Goal: Task Accomplishment & Management: Use online tool/utility

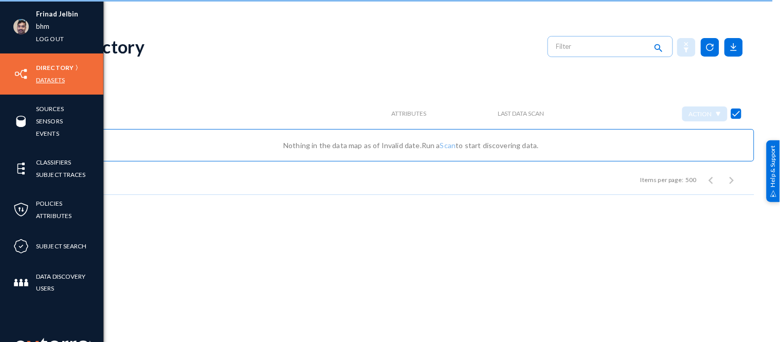
click at [55, 75] on link "Datasets" at bounding box center [50, 80] width 29 height 12
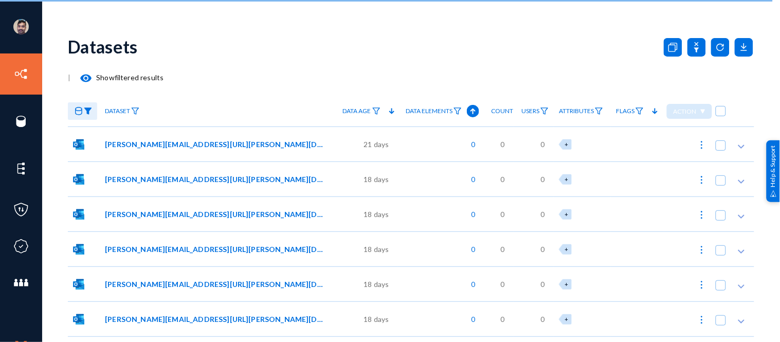
click at [197, 29] on div "Datasets" at bounding box center [411, 47] width 686 height 42
click at [85, 116] on link at bounding box center [82, 111] width 29 height 18
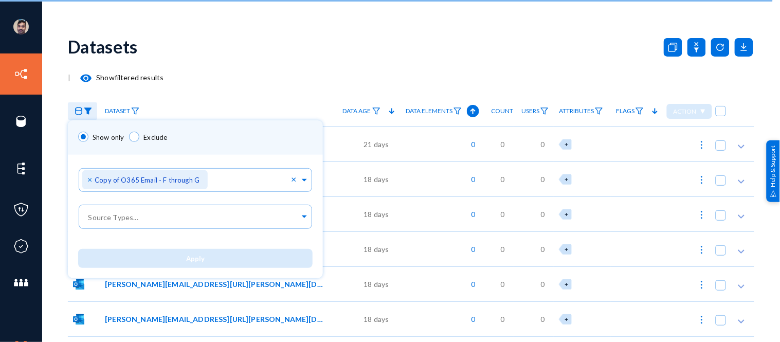
click at [207, 90] on div at bounding box center [390, 171] width 780 height 342
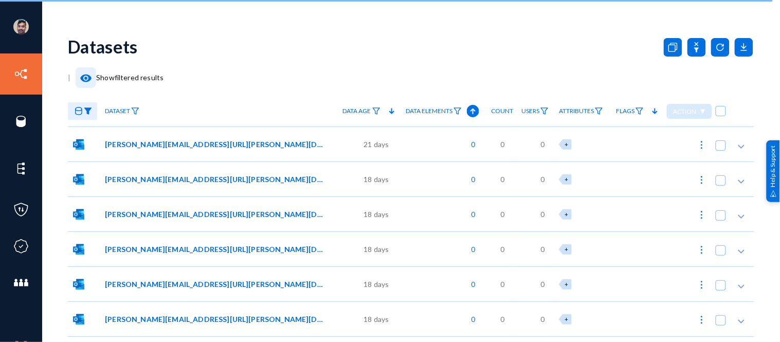
click at [89, 78] on mat-icon "visibility" at bounding box center [86, 78] width 12 height 12
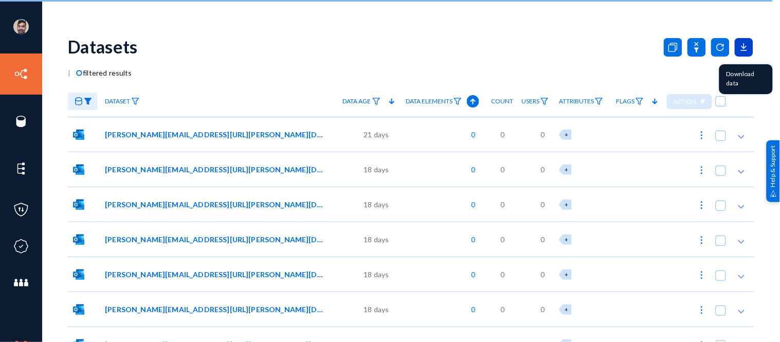
click at [742, 50] on icon at bounding box center [744, 50] width 6 height 0
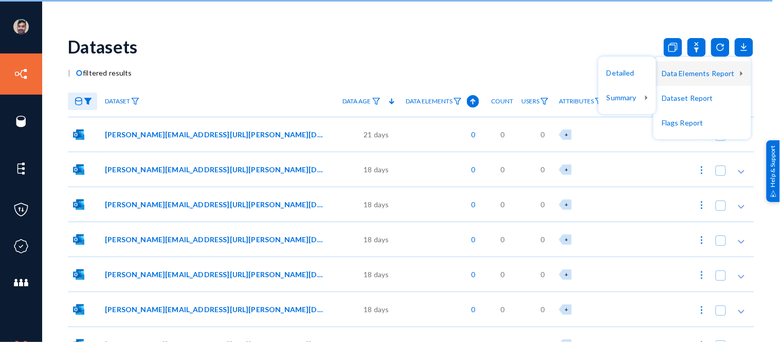
click at [175, 40] on div at bounding box center [390, 171] width 780 height 342
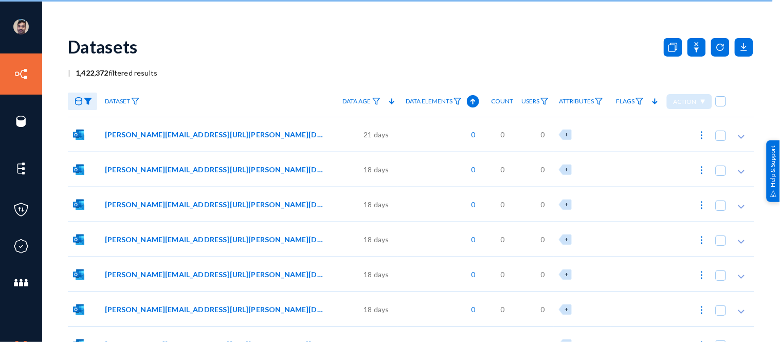
click at [59, 16] on div "Frinad Jelbin bhm Log out Directory Datasets Sources Sensors Events Classifiers…" at bounding box center [390, 171] width 780 height 342
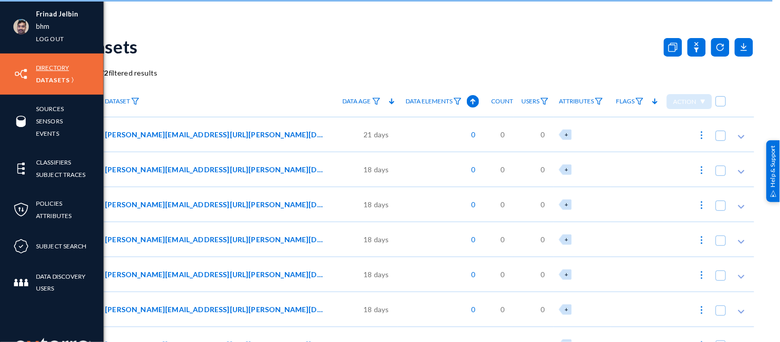
click at [42, 62] on link "Directory" at bounding box center [52, 68] width 33 height 12
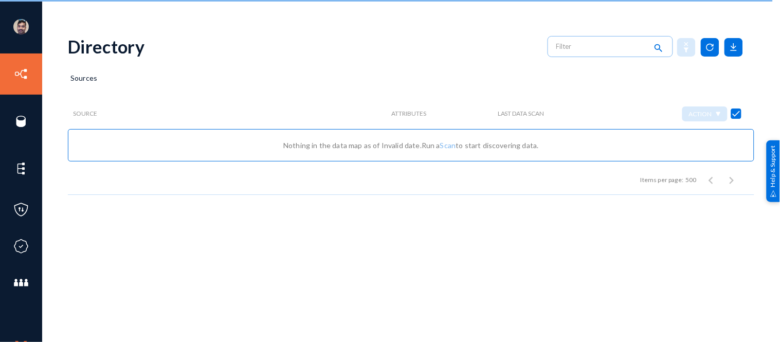
click at [406, 42] on div "Directory search" at bounding box center [411, 47] width 686 height 42
click at [88, 213] on div "Directory search Sources Source Attributes Last Data Scan Action Nothing in the…" at bounding box center [411, 180] width 686 height 308
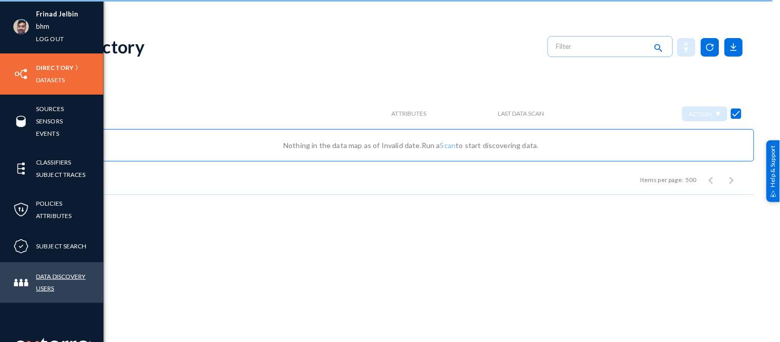
click at [60, 270] on link "Data Discovery Users" at bounding box center [69, 282] width 67 height 24
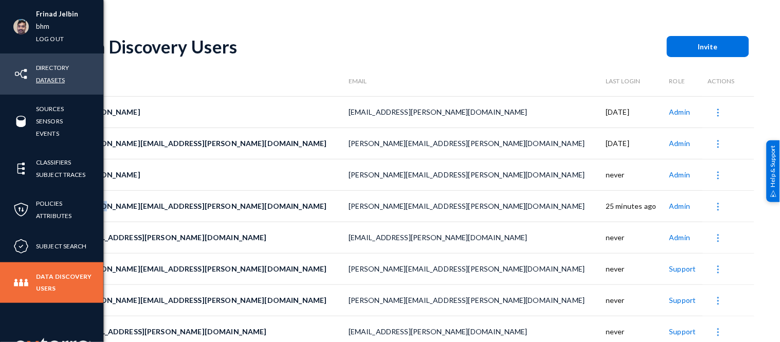
click at [57, 82] on link "Datasets" at bounding box center [50, 80] width 29 height 12
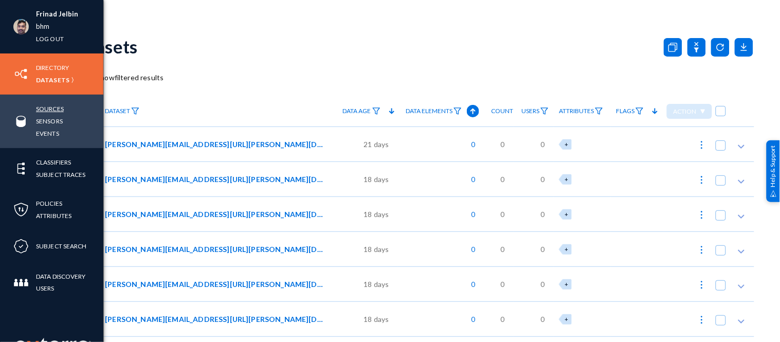
click at [48, 113] on link "Sources" at bounding box center [50, 109] width 28 height 12
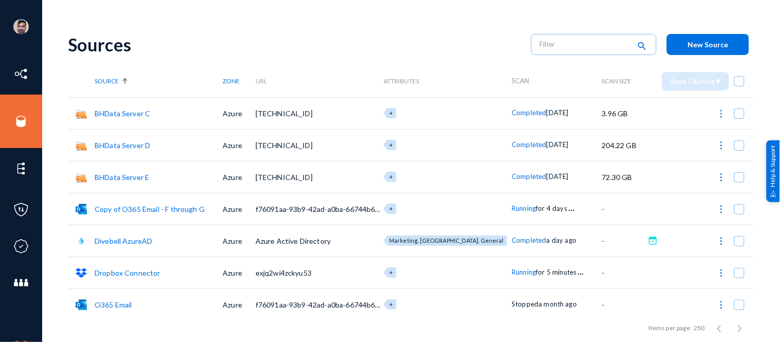
scroll to position [168, 0]
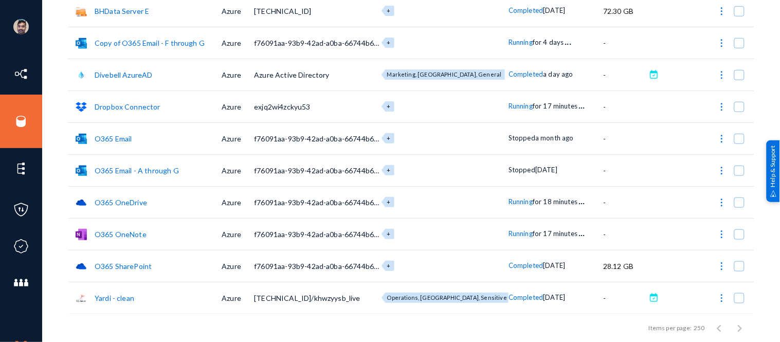
click at [156, 317] on div "Items per page: 250 1 – 12 of 12" at bounding box center [411, 327] width 686 height 29
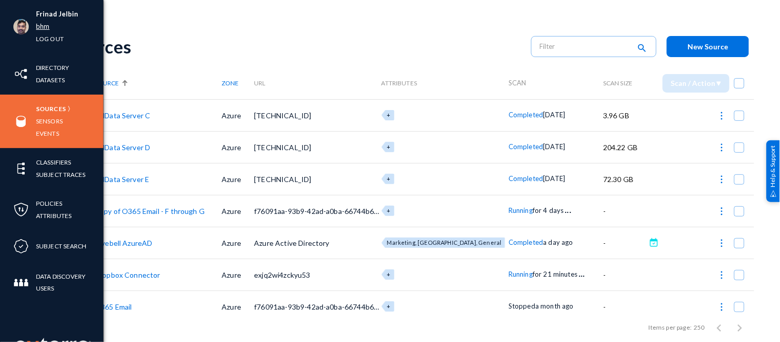
click at [44, 24] on link "bhm" at bounding box center [42, 27] width 13 height 12
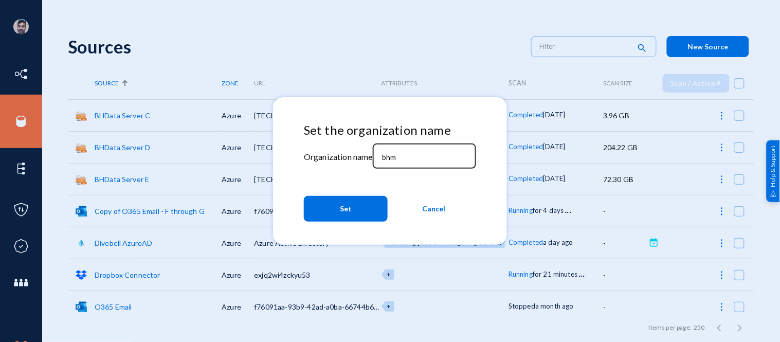
click at [407, 157] on input "bhm" at bounding box center [426, 157] width 88 height 9
type input "b"
type input "[PERSON_NAME]"
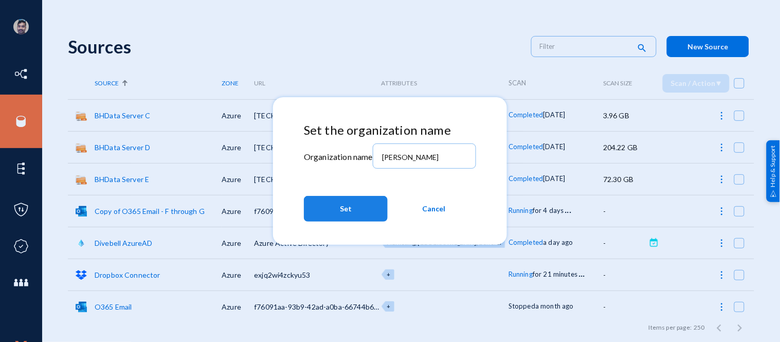
click at [344, 207] on span "Set" at bounding box center [346, 208] width 12 height 19
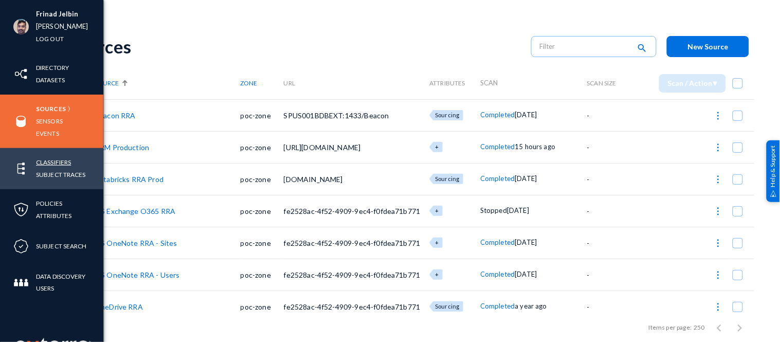
click at [52, 160] on link "Classifiers" at bounding box center [53, 162] width 35 height 12
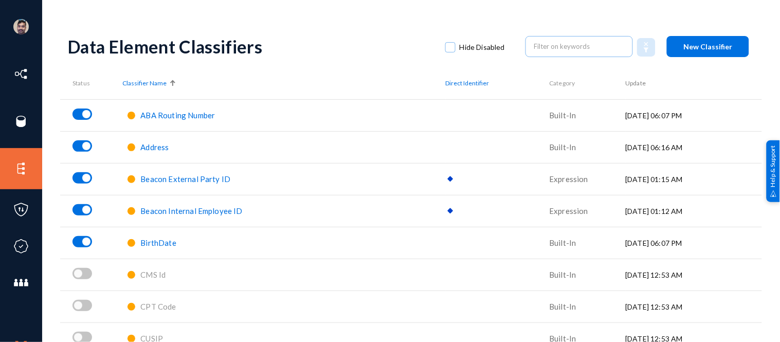
click at [446, 52] on span at bounding box center [450, 47] width 10 height 10
checkbox input "true"
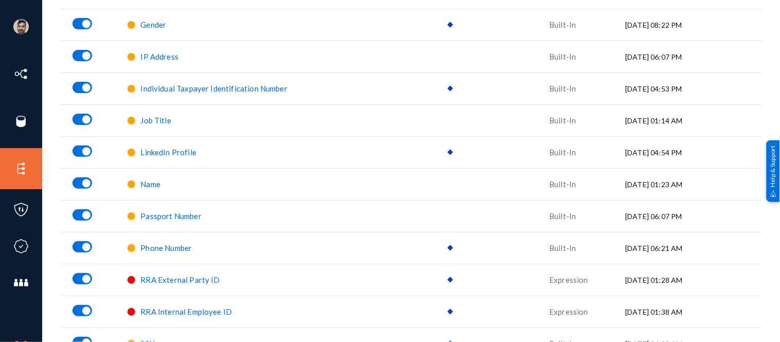
scroll to position [537, 0]
click at [151, 187] on span "Name" at bounding box center [150, 183] width 20 height 9
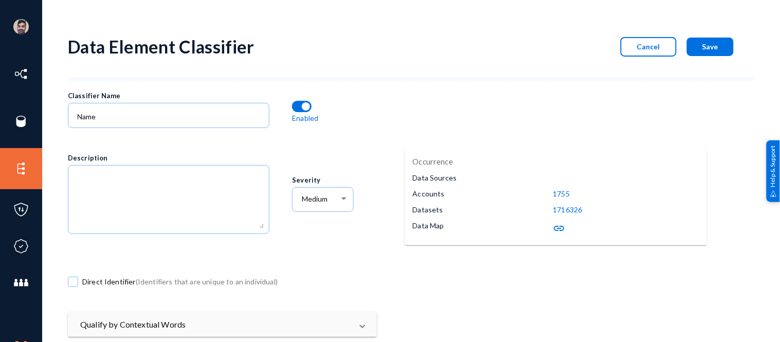
scroll to position [315, 0]
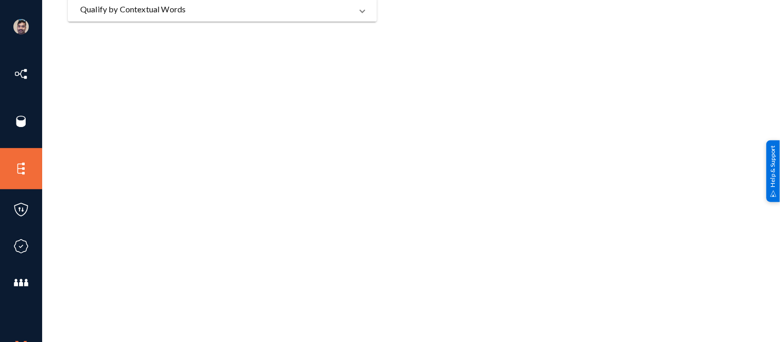
click at [199, 17] on mat-expansion-panel-header "Qualify by Contextual Words" at bounding box center [222, 9] width 309 height 25
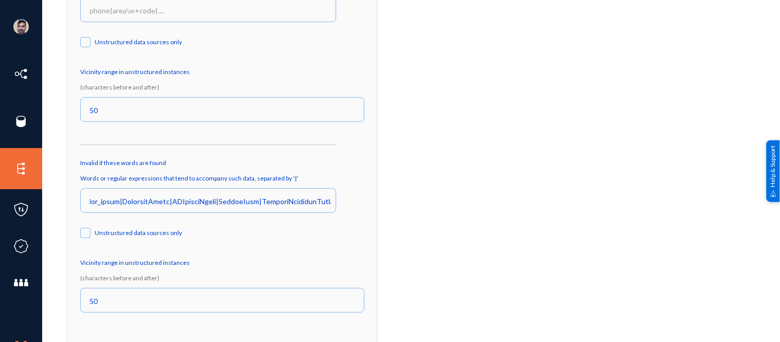
scroll to position [423, 0]
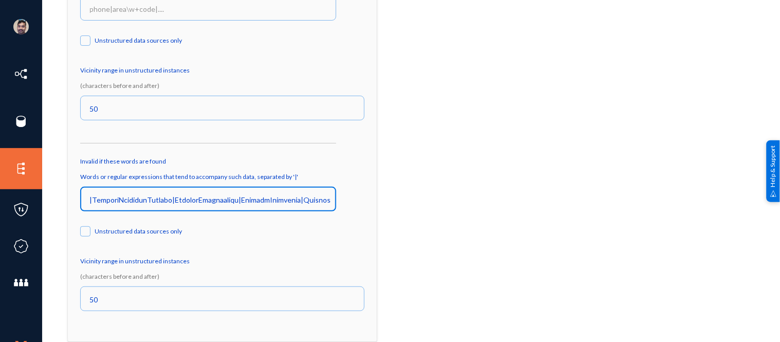
drag, startPoint x: 130, startPoint y: 198, endPoint x: 322, endPoint y: 198, distance: 192.3
click at [322, 198] on input at bounding box center [210, 199] width 241 height 9
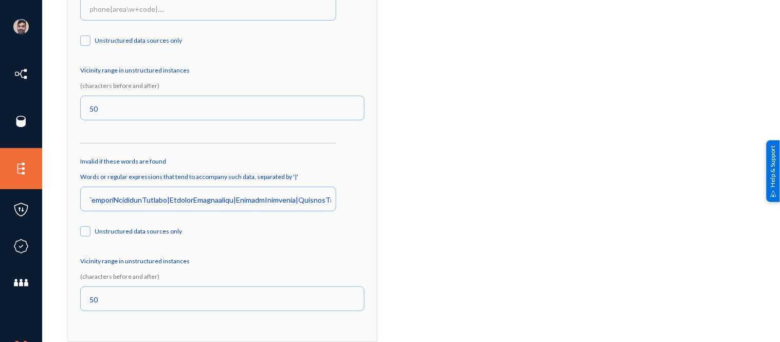
scroll to position [0, 0]
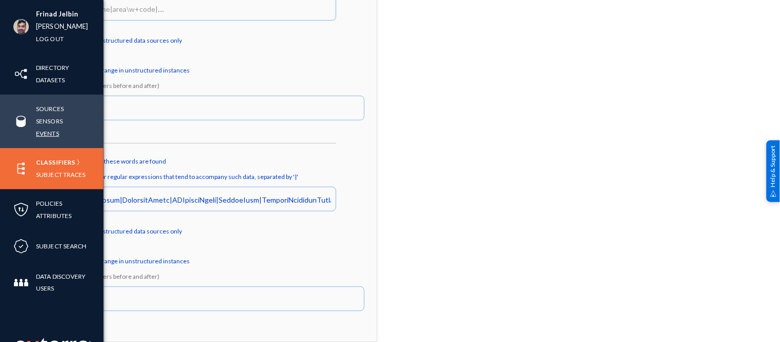
click at [47, 133] on link "Events" at bounding box center [47, 133] width 23 height 12
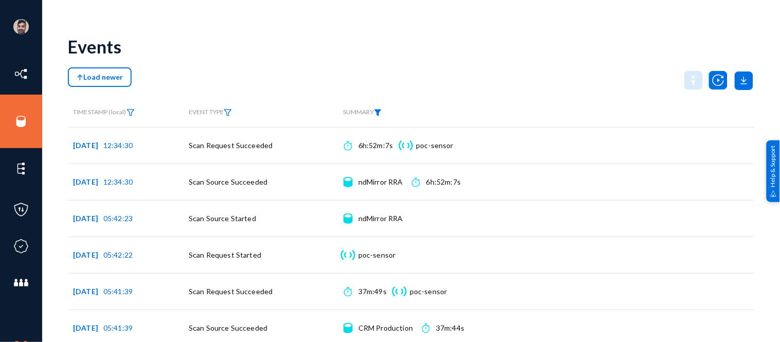
click at [379, 114] on img at bounding box center [378, 112] width 8 height 7
click at [377, 139] on span at bounding box center [393, 135] width 68 height 9
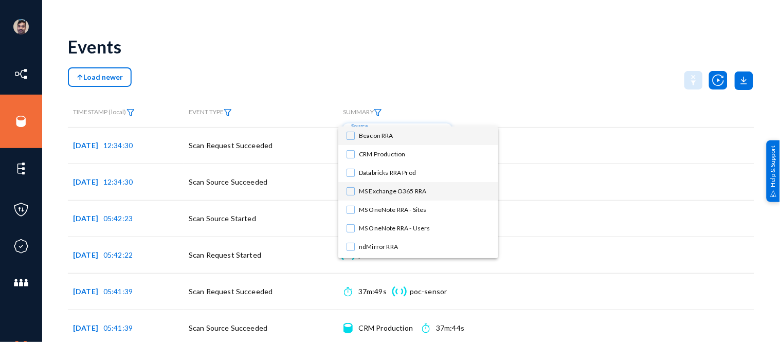
scroll to position [164, 0]
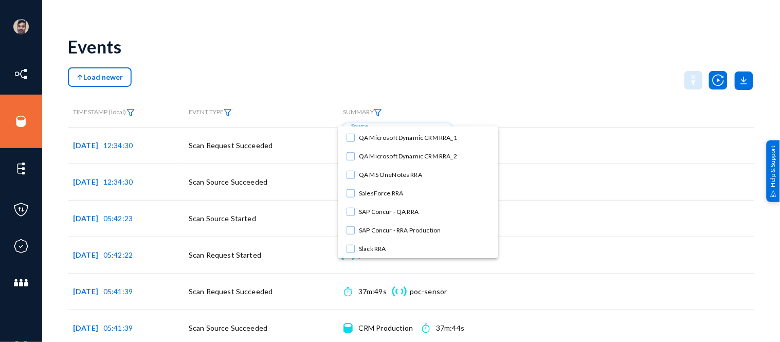
click at [446, 99] on div at bounding box center [390, 171] width 780 height 342
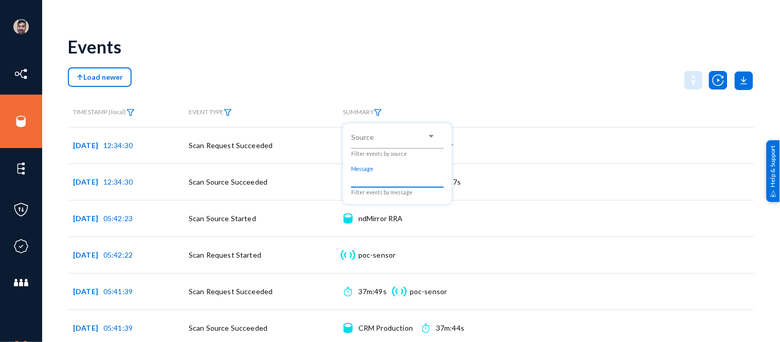
click at [386, 182] on input "Message" at bounding box center [397, 179] width 93 height 9
type input "Name"
click at [439, 71] on div at bounding box center [390, 171] width 780 height 342
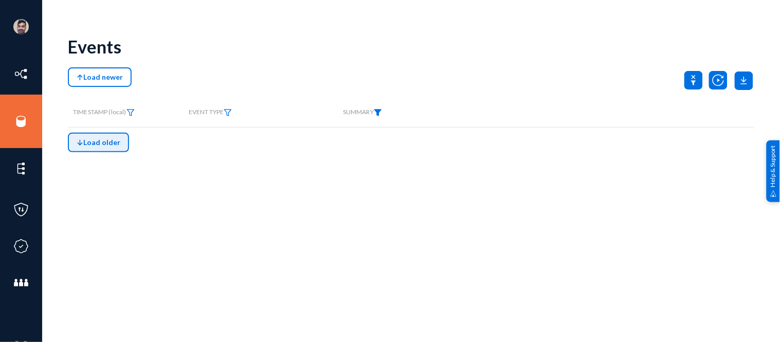
click at [86, 140] on span "Load older" at bounding box center [99, 142] width 44 height 9
click at [692, 83] on icon at bounding box center [693, 80] width 19 height 19
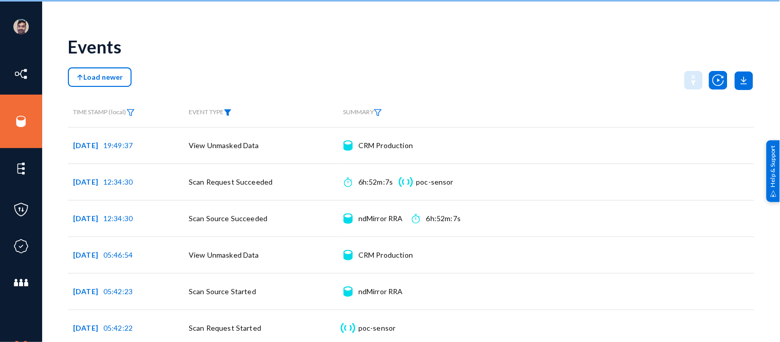
click at [231, 111] on img at bounding box center [228, 112] width 8 height 7
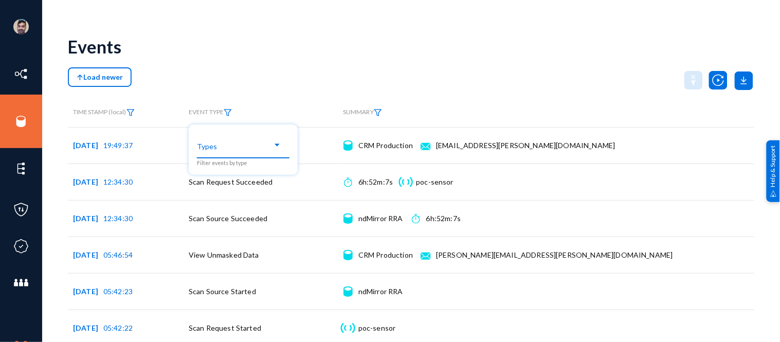
click at [238, 149] on span at bounding box center [239, 144] width 68 height 9
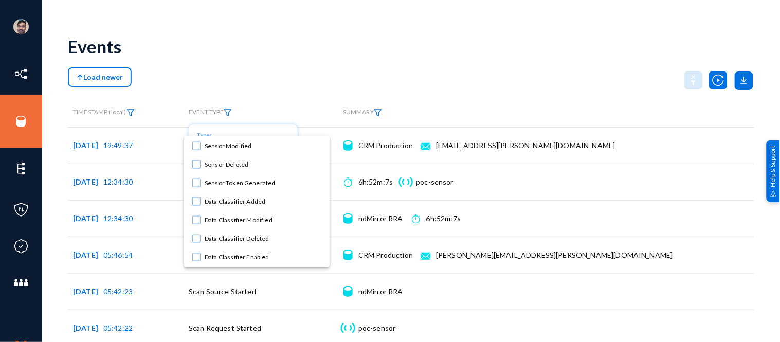
scroll to position [355, 0]
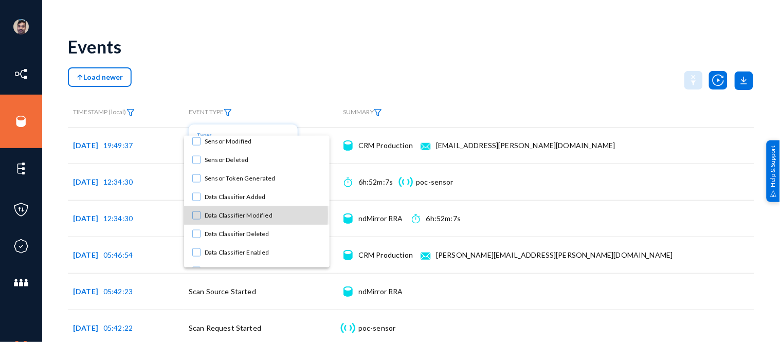
click at [196, 214] on mat-pseudo-checkbox at bounding box center [196, 215] width 8 height 8
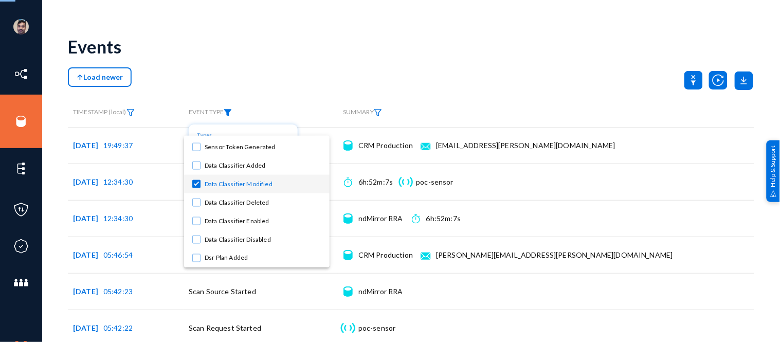
click at [386, 89] on div at bounding box center [390, 171] width 780 height 342
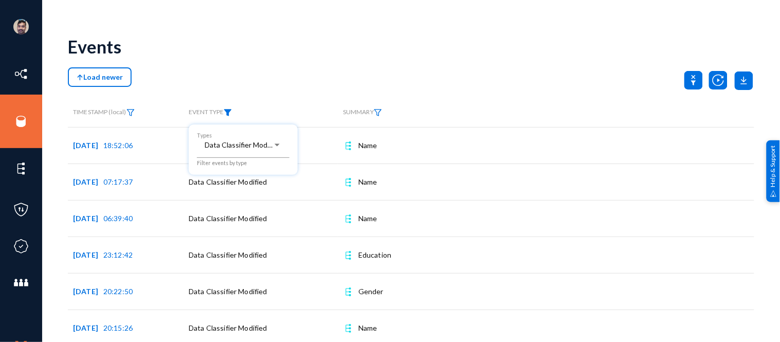
click at [302, 54] on div at bounding box center [390, 171] width 780 height 342
click at [403, 68] on div "Load newer" at bounding box center [411, 80] width 686 height 26
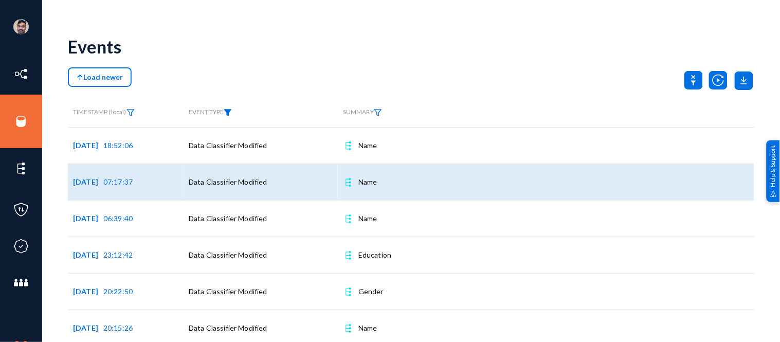
click at [245, 182] on span "Data Classifier Modified" at bounding box center [228, 181] width 79 height 9
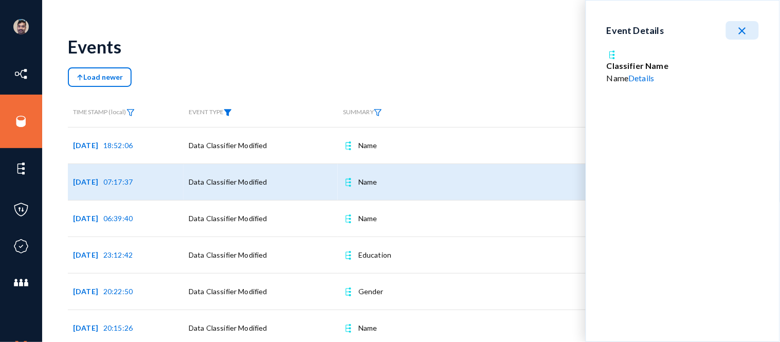
click at [644, 78] on link "Details" at bounding box center [642, 78] width 26 height 10
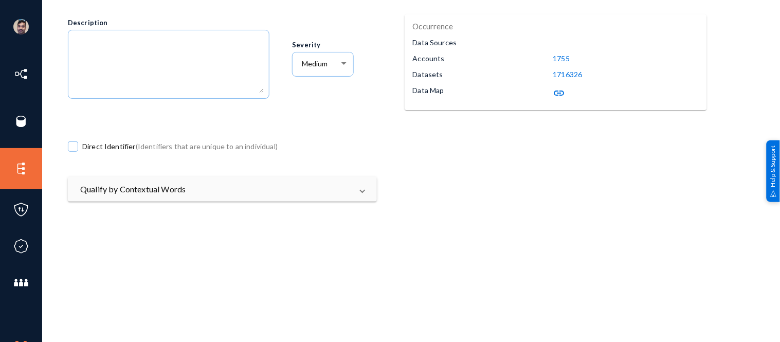
scroll to position [136, 0]
click at [191, 183] on mat-panel-title "Qualify by Contextual Words" at bounding box center [216, 188] width 272 height 12
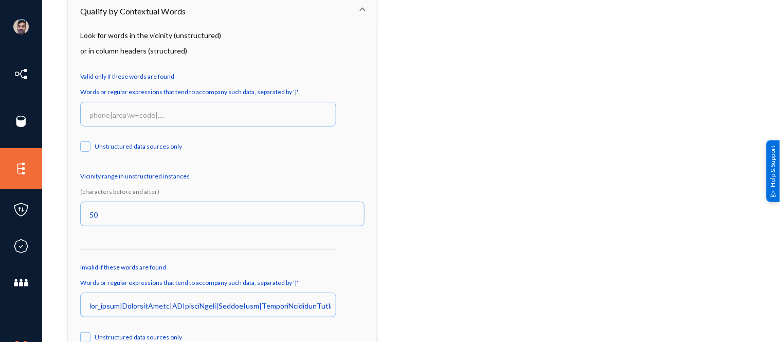
scroll to position [319, 0]
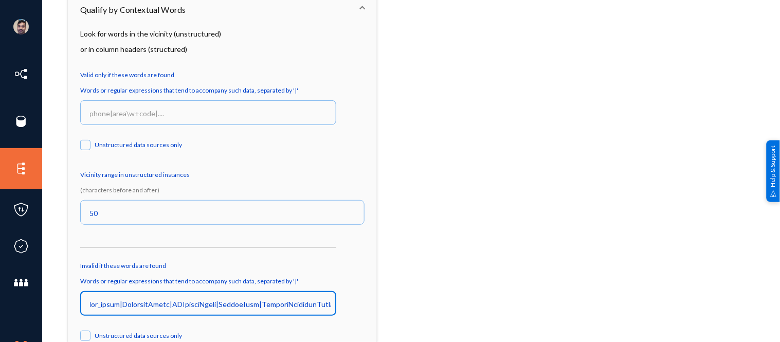
click at [259, 304] on input at bounding box center [210, 304] width 241 height 9
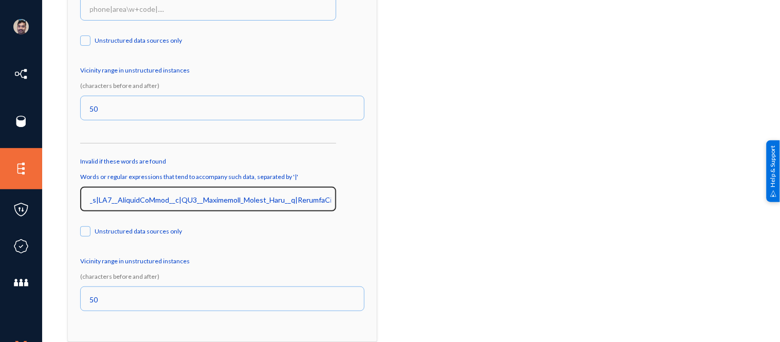
scroll to position [0, 3237]
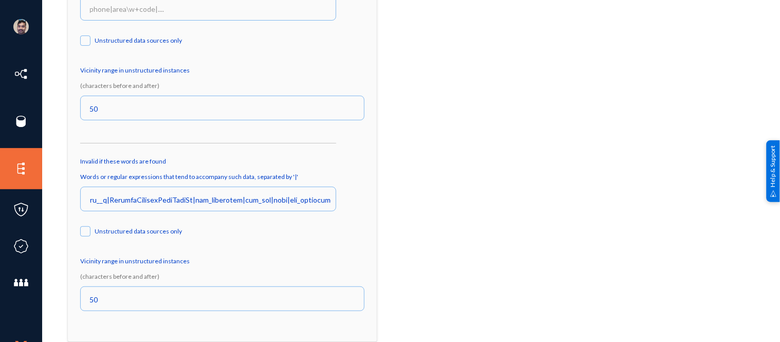
click at [315, 239] on div "Unstructured data sources only" at bounding box center [215, 234] width 270 height 20
